Goal: Information Seeking & Learning: Learn about a topic

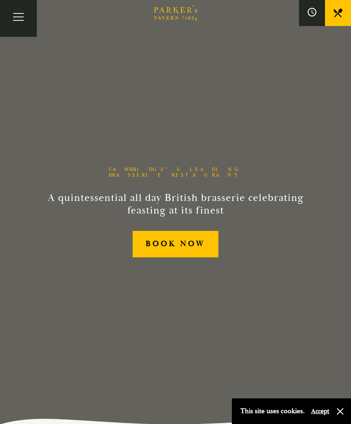
click at [14, 29] on button "Toggle navigation" at bounding box center [18, 18] width 37 height 37
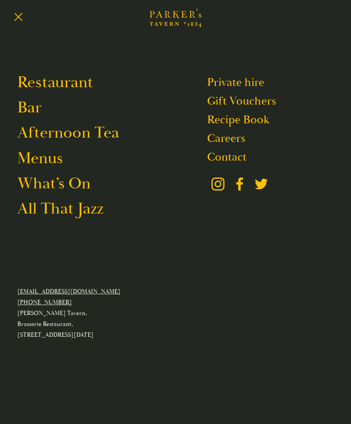
click at [77, 83] on link "Restaurant" at bounding box center [55, 82] width 76 height 20
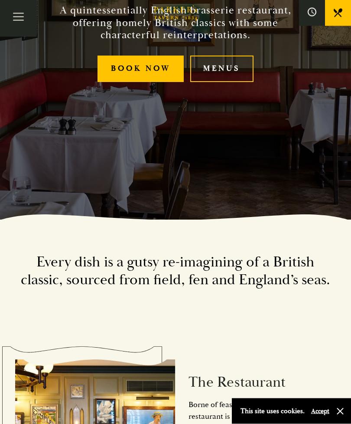
scroll to position [205, 0]
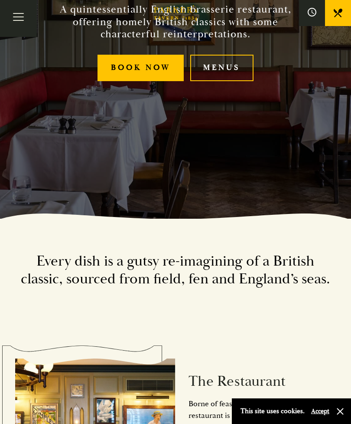
click at [233, 81] on link "Menus" at bounding box center [221, 68] width 63 height 26
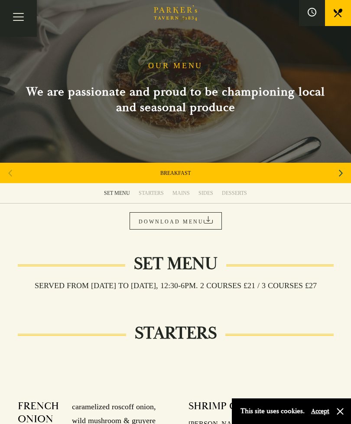
click at [120, 193] on div "SET MENU" at bounding box center [117, 193] width 26 height 7
click at [182, 219] on link "DOWNLOAD MENU" at bounding box center [176, 220] width 92 height 17
click at [152, 192] on div "STARTERS" at bounding box center [151, 193] width 25 height 7
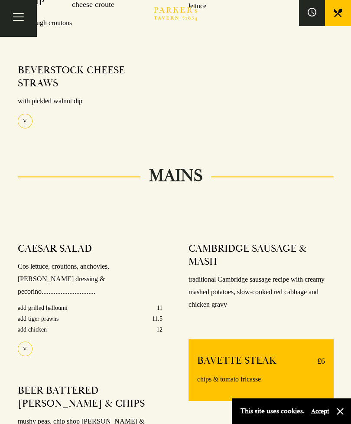
scroll to position [429, 0]
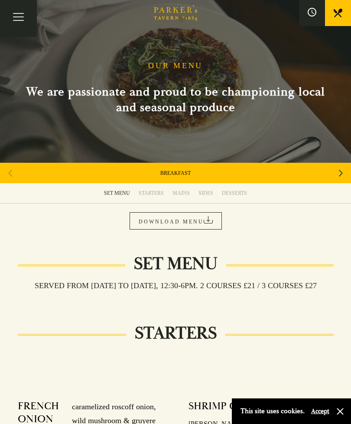
click at [338, 175] on div "Next slide" at bounding box center [341, 173] width 12 height 19
click at [340, 173] on icon "Next slide" at bounding box center [341, 173] width 4 height 19
click at [340, 174] on icon "Next slide" at bounding box center [341, 173] width 4 height 19
click at [338, 174] on div "Next slide" at bounding box center [341, 173] width 12 height 19
click at [340, 178] on icon "Next slide" at bounding box center [341, 173] width 4 height 19
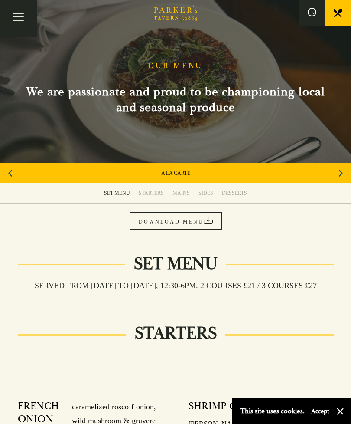
click at [171, 175] on link "A LA CARTE" at bounding box center [175, 173] width 29 height 7
